Goal: Task Accomplishment & Management: Complete application form

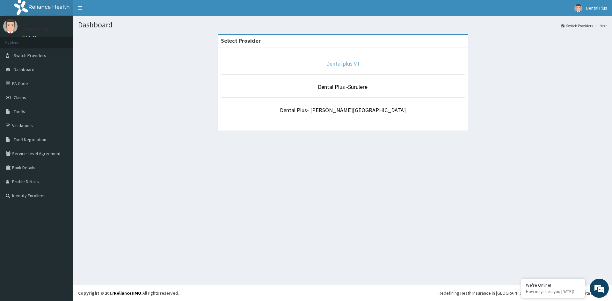
click at [351, 60] on link "Dental plus V.I" at bounding box center [342, 63] width 33 height 7
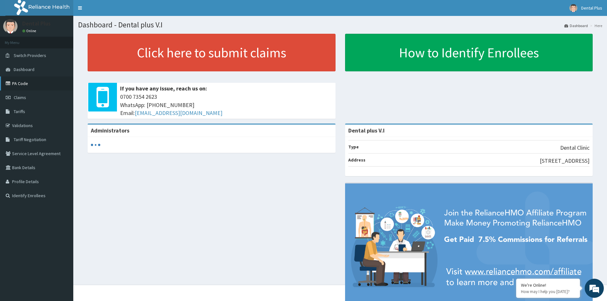
click at [30, 87] on link "PA Code" at bounding box center [36, 83] width 73 height 14
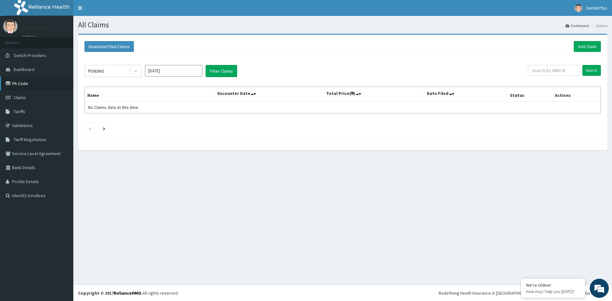
click at [42, 84] on link "PA Code" at bounding box center [36, 83] width 73 height 14
click at [591, 50] on link "Add Claim" at bounding box center [586, 46] width 27 height 11
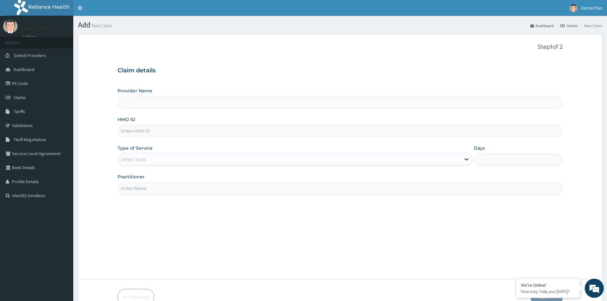
click at [218, 132] on input "HMO ID" at bounding box center [340, 131] width 445 height 12
type input "EIS"
type input "Dental plus V.I"
type input "EIS/11567/A"
click at [207, 152] on div "Type of Service Select type" at bounding box center [295, 155] width 355 height 21
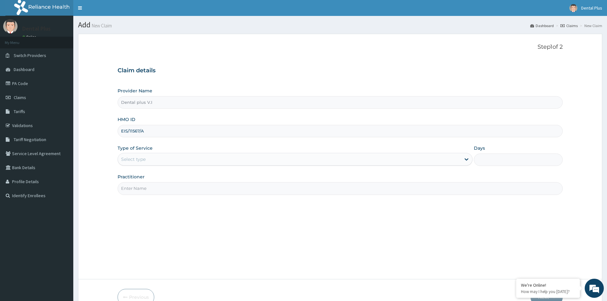
click at [207, 154] on div "Select type" at bounding box center [289, 159] width 343 height 10
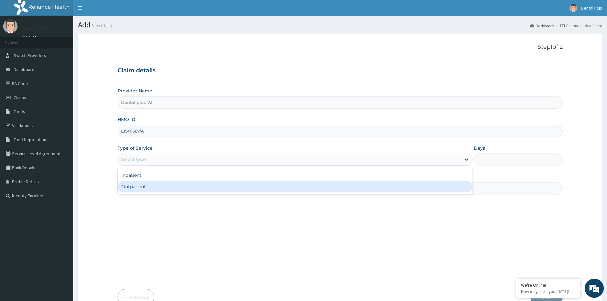
click at [195, 188] on div "Outpatient" at bounding box center [295, 186] width 355 height 11
type input "1"
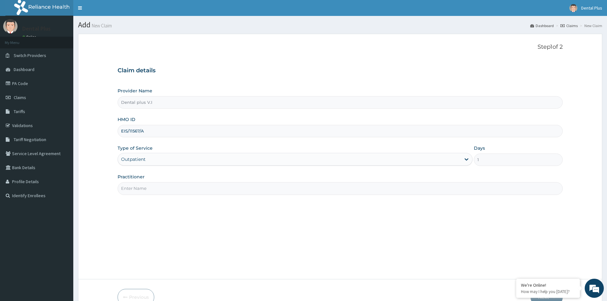
click at [237, 193] on input "Practitioner" at bounding box center [340, 188] width 445 height 12
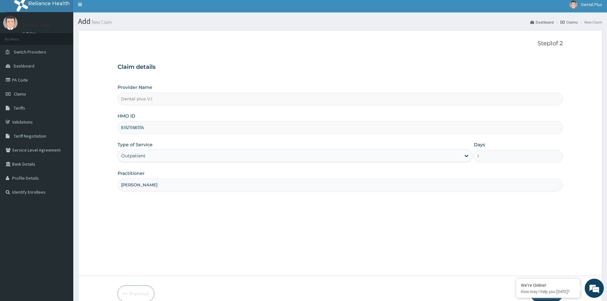
scroll to position [35, 0]
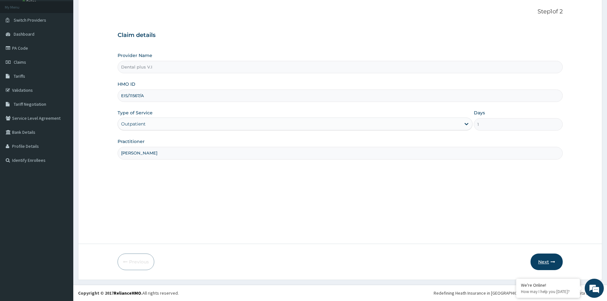
type input "DR AYANG"
click at [544, 260] on button "Next" at bounding box center [546, 262] width 32 height 17
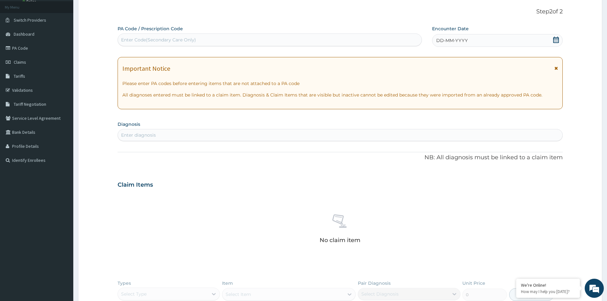
click at [242, 33] on div "Enter Code(Secondary Care Only)" at bounding box center [270, 39] width 304 height 13
paste input "PA/EC0BE4"
type input "PA/EC0BE4"
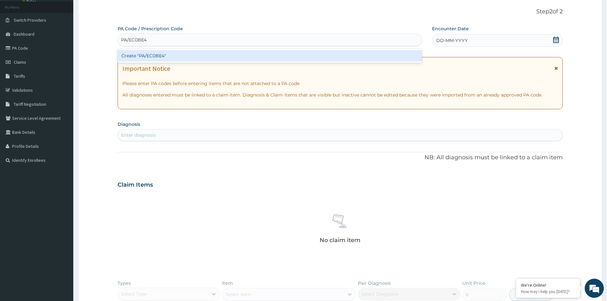
click at [247, 54] on div "Create "PA/EC0BE4"" at bounding box center [270, 55] width 304 height 11
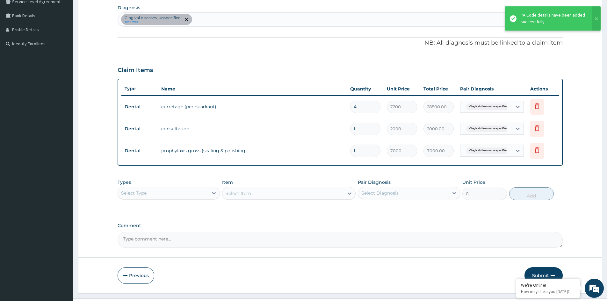
scroll to position [163, 0]
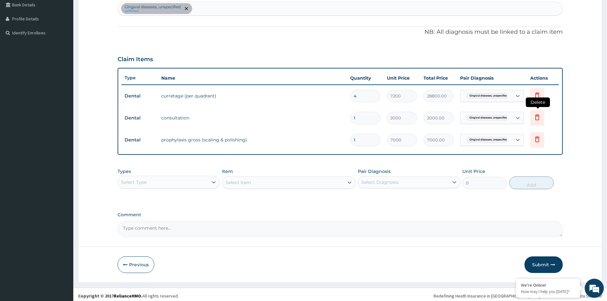
click at [536, 122] on icon at bounding box center [537, 118] width 14 height 16
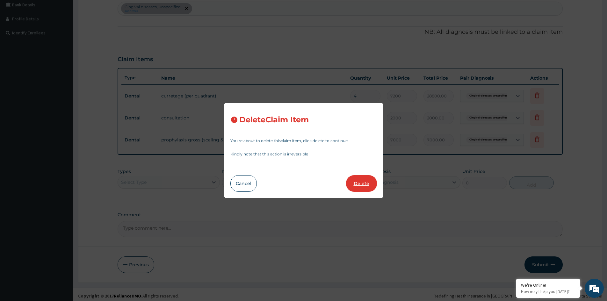
click at [359, 182] on button "Delete" at bounding box center [361, 183] width 31 height 17
type input "7000"
type input "7000.00"
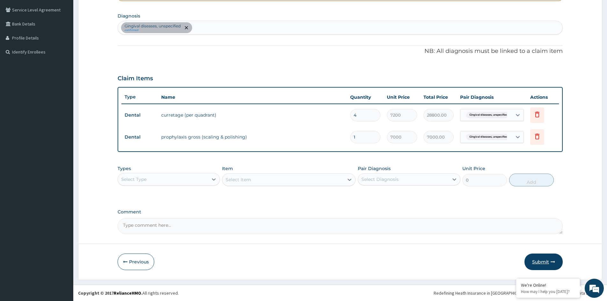
click at [536, 258] on button "Submit" at bounding box center [543, 262] width 38 height 17
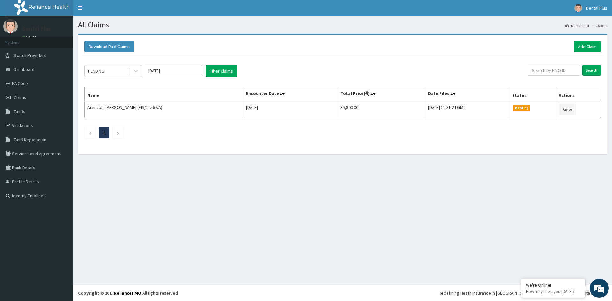
click at [428, 195] on div "All Claims Dashboard Claims Download Paid Claims Add Claim × Note you can only …" at bounding box center [342, 150] width 538 height 269
click at [33, 87] on link "PA Code" at bounding box center [36, 83] width 73 height 14
